Goal: Browse casually: Explore the website without a specific task or goal

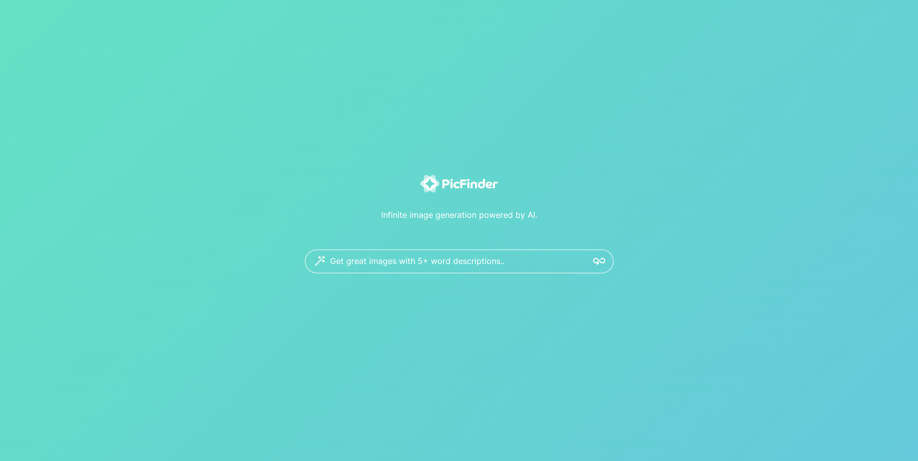
click at [501, 15] on div "Infinite image generation powered by AI. Get great images with 5+ word descript…" at bounding box center [459, 230] width 918 height 461
click at [502, 15] on div "Infinite image generation powered by AI. Get great images with 5+ word descript…" at bounding box center [459, 230] width 918 height 461
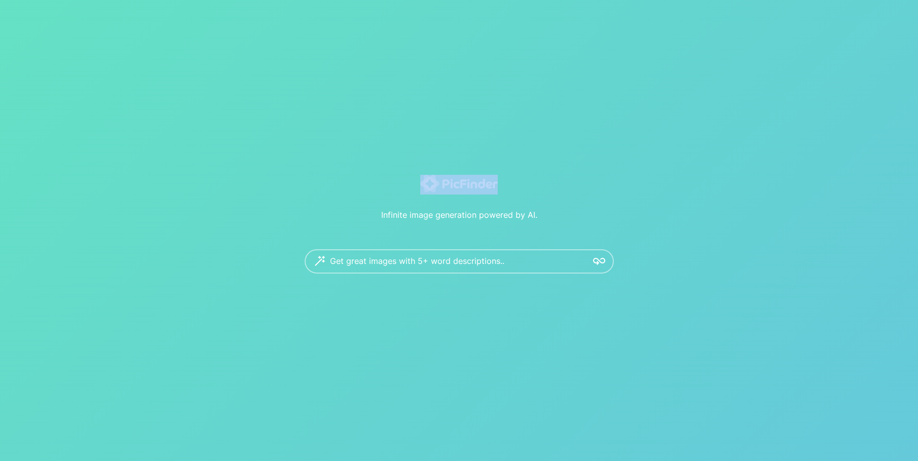
click at [502, 15] on div "Infinite image generation powered by AI. Get great images with 5+ word descript…" at bounding box center [459, 230] width 918 height 461
click at [508, 8] on div "Infinite image generation powered by AI. Get great images with 5+ word descript…" at bounding box center [459, 230] width 918 height 461
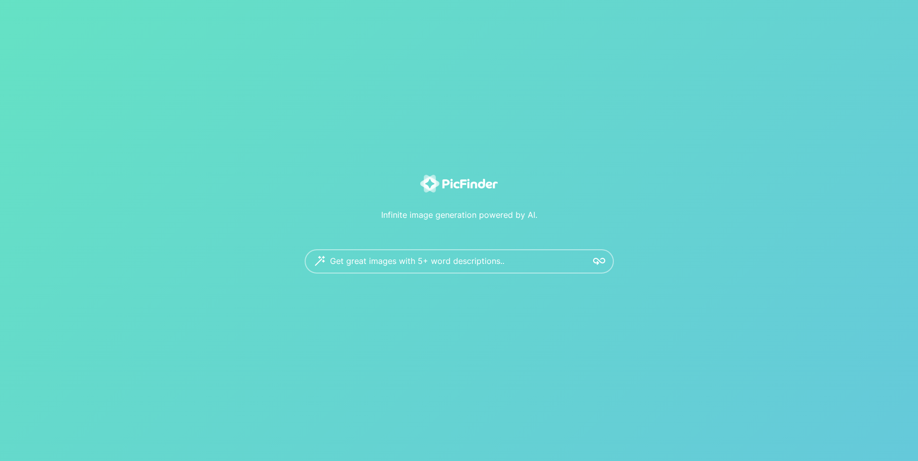
click at [508, 8] on div "Infinite image generation powered by AI. Get great images with 5+ word descript…" at bounding box center [459, 230] width 918 height 461
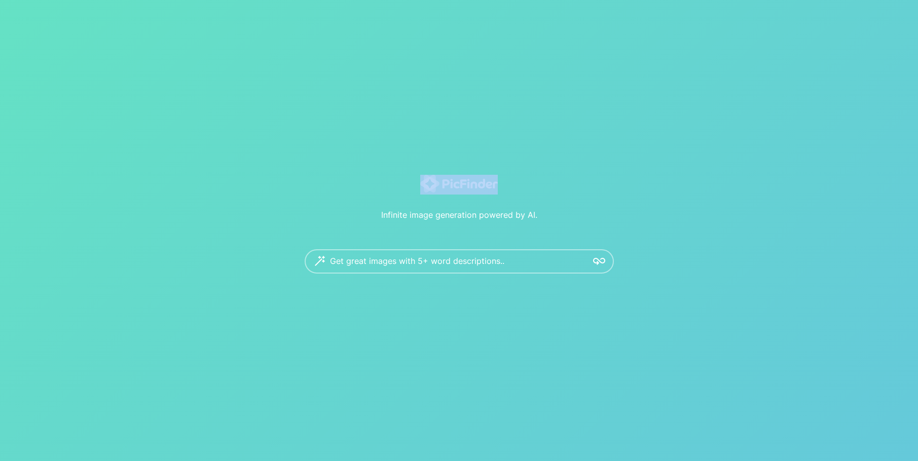
click at [508, 8] on div "Infinite image generation powered by AI. Get great images with 5+ word descript…" at bounding box center [459, 230] width 918 height 461
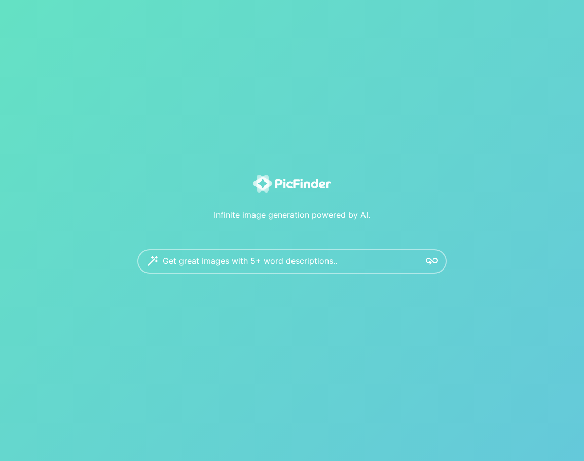
drag, startPoint x: 39, startPoint y: 149, endPoint x: -68, endPoint y: 198, distance: 117.4
drag, startPoint x: -68, startPoint y: 198, endPoint x: 128, endPoint y: 318, distance: 229.9
click at [128, 318] on div "Infinite image generation powered by AI. Get great images with 5+ word descript…" at bounding box center [292, 230] width 584 height 461
